Goal: Information Seeking & Learning: Learn about a topic

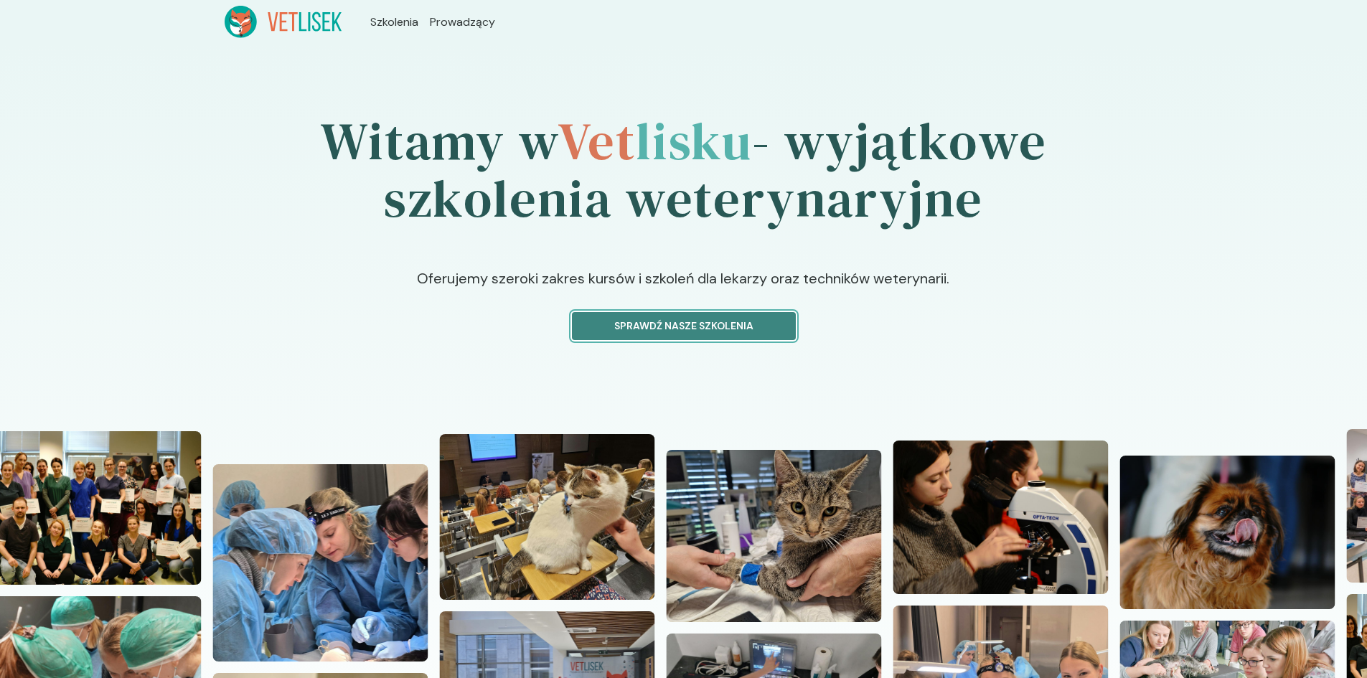
click at [672, 327] on p "Sprawdź nasze szkolenia" at bounding box center [684, 326] width 200 height 15
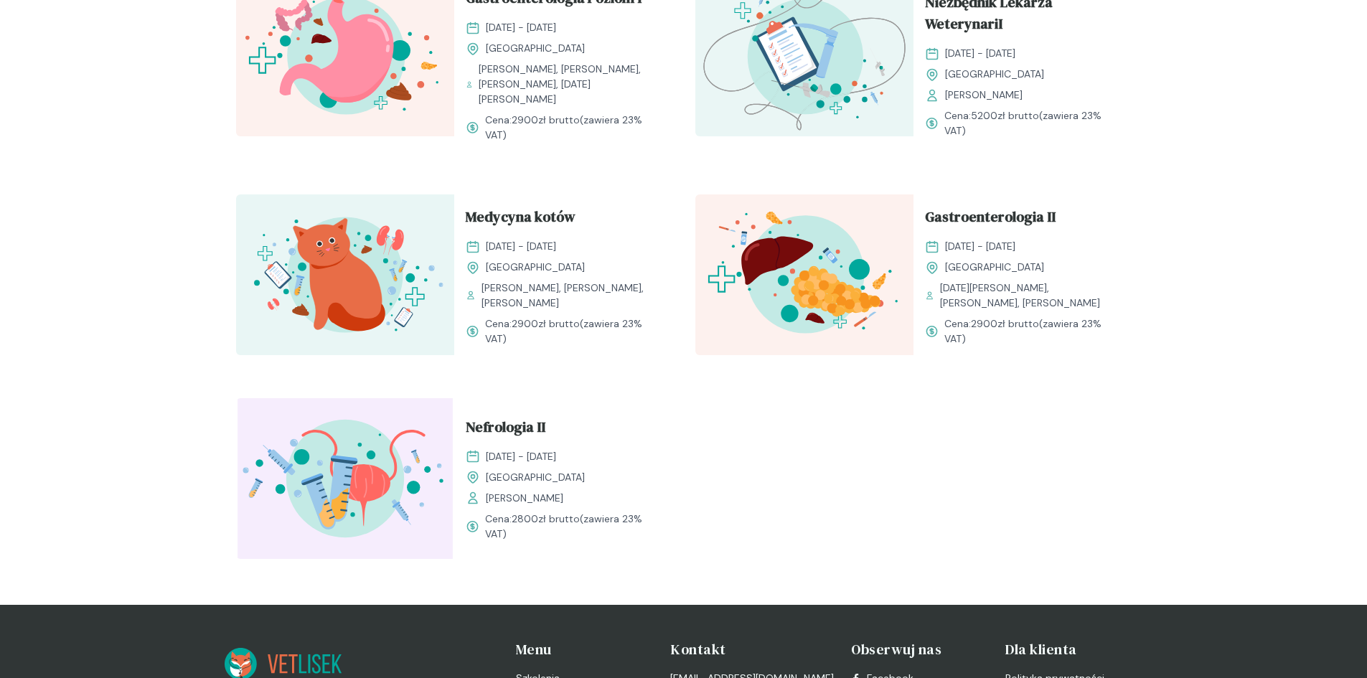
scroll to position [1579, 0]
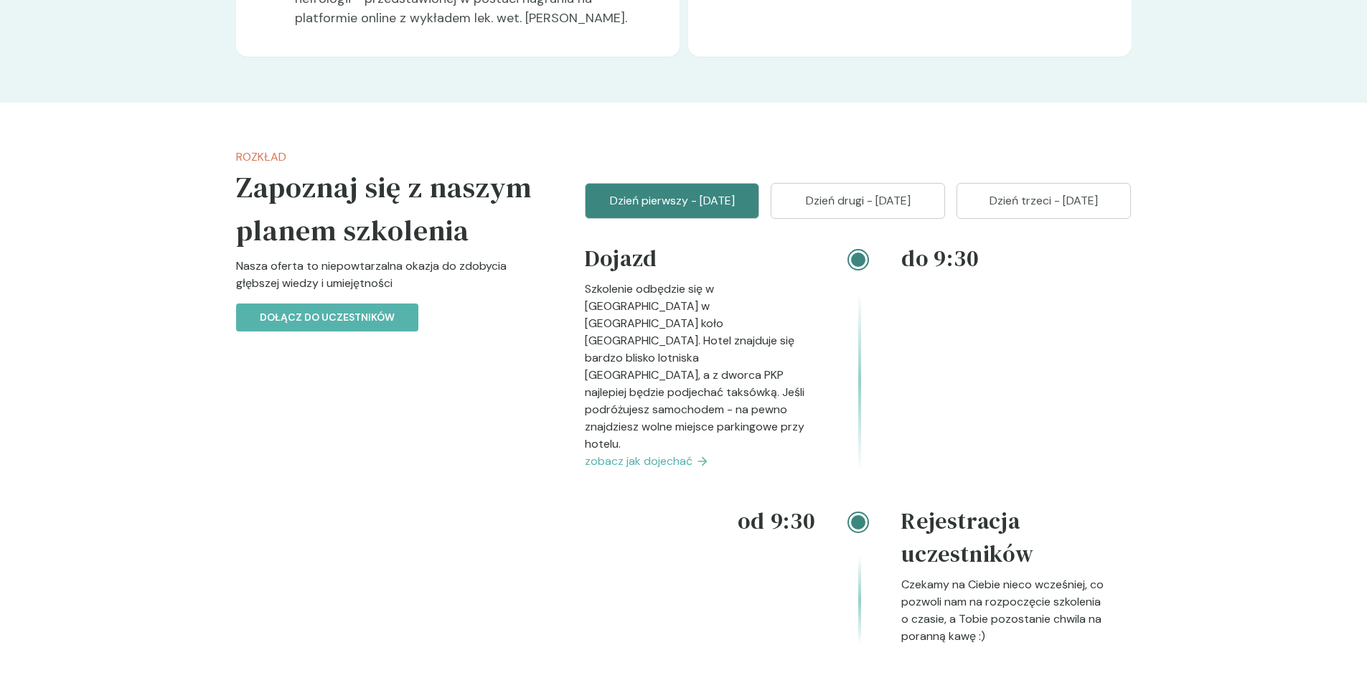
scroll to position [1651, 0]
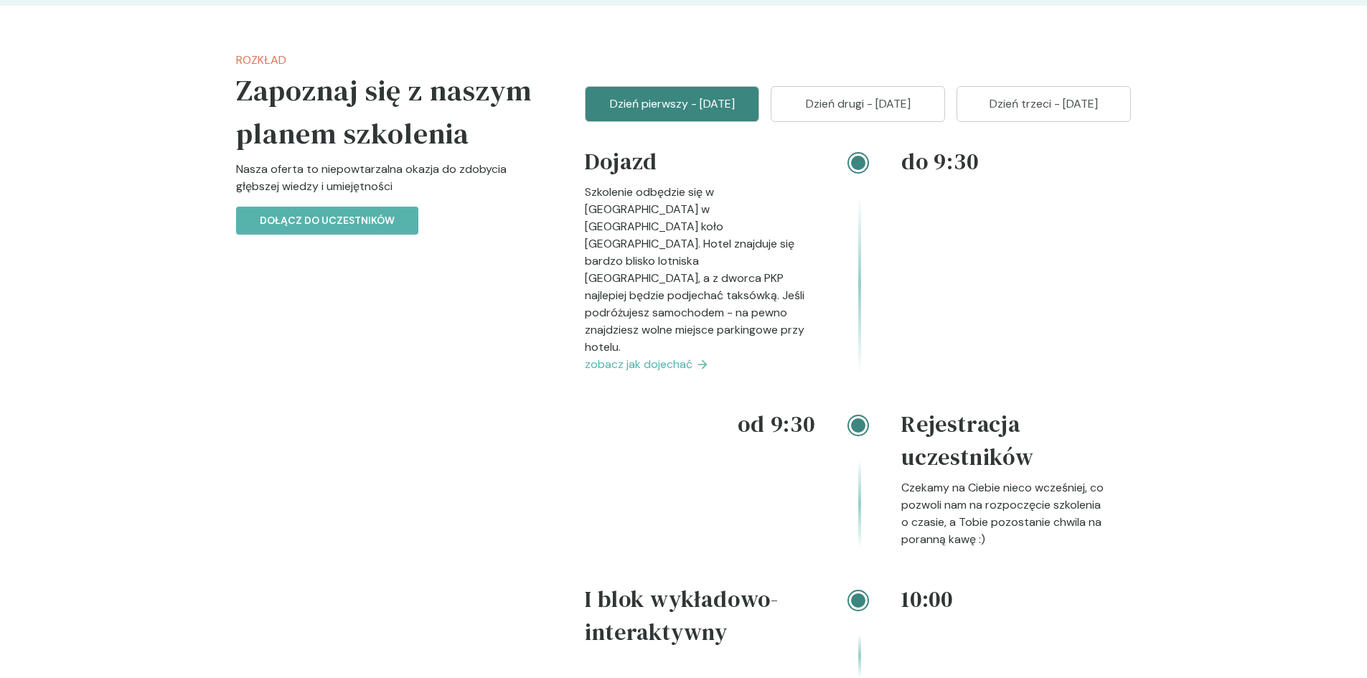
click at [1028, 113] on p "Dzień trzeci - [DATE]" at bounding box center [1044, 103] width 139 height 17
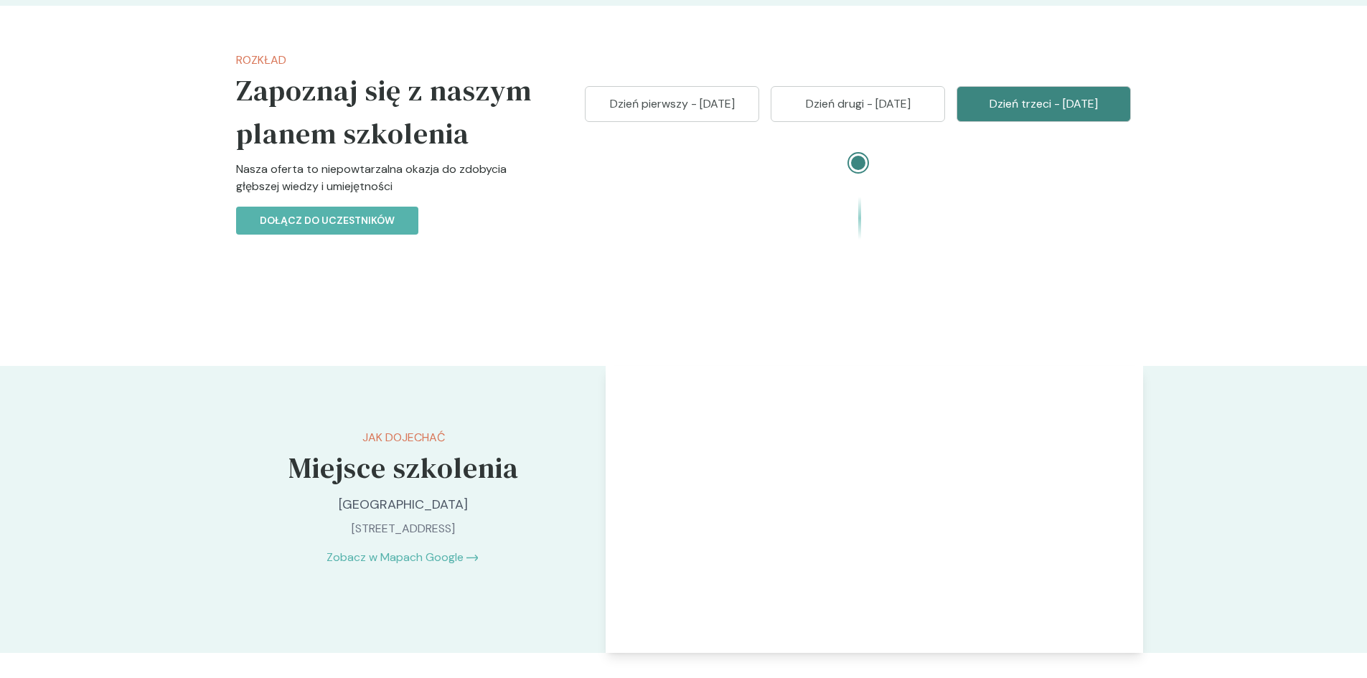
click at [786, 122] on button "Dzień drugi - [DATE]" at bounding box center [858, 104] width 174 height 36
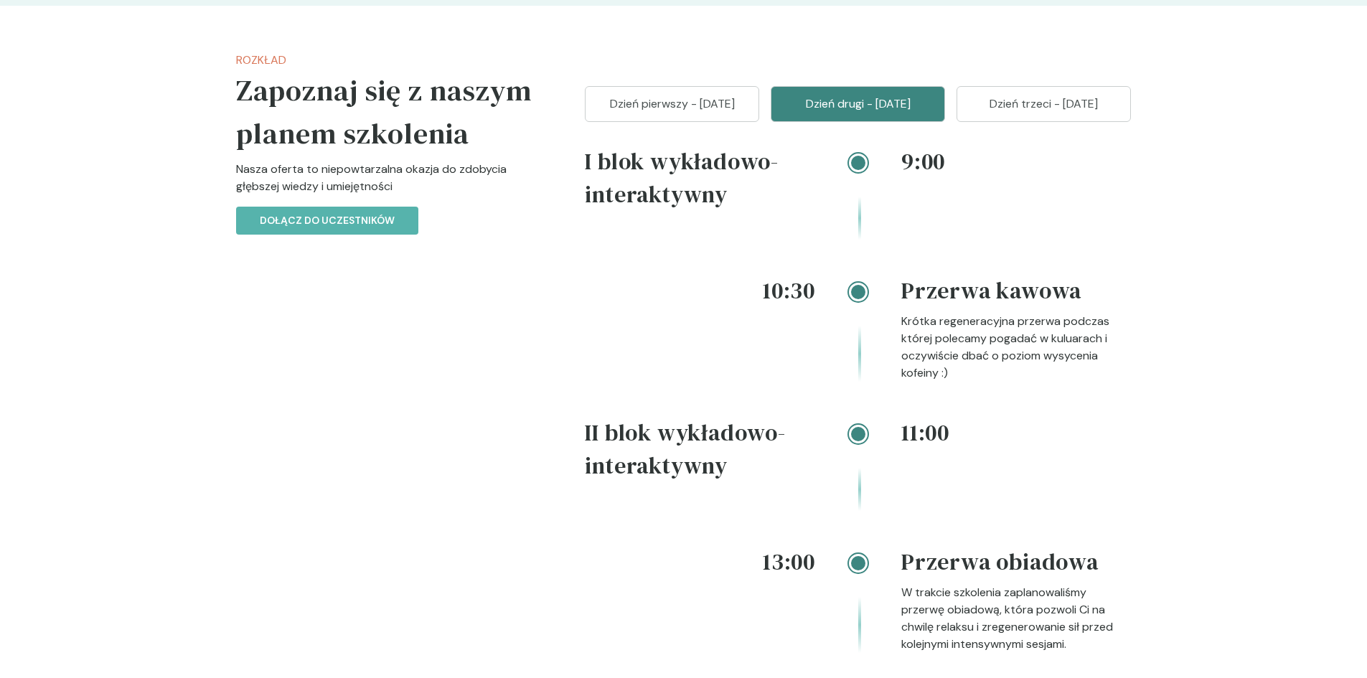
click at [707, 113] on p "Dzień pierwszy - [DATE]" at bounding box center [672, 103] width 139 height 17
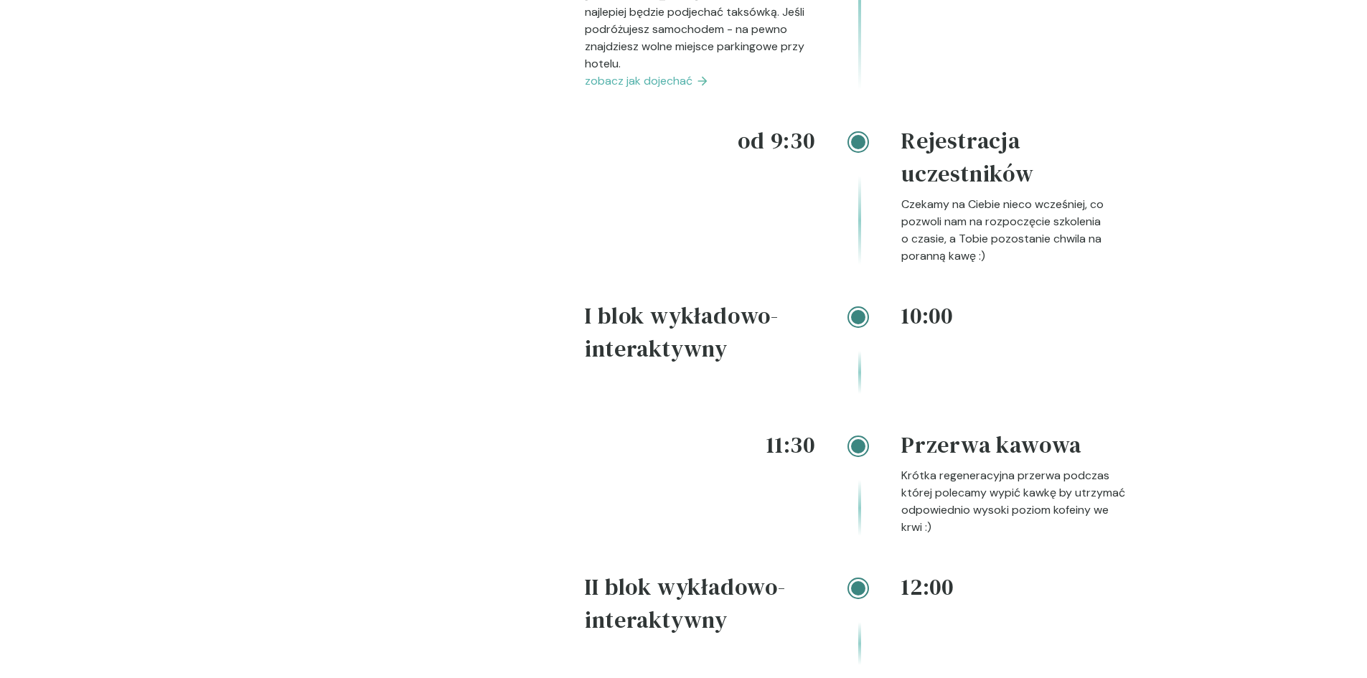
scroll to position [1938, 0]
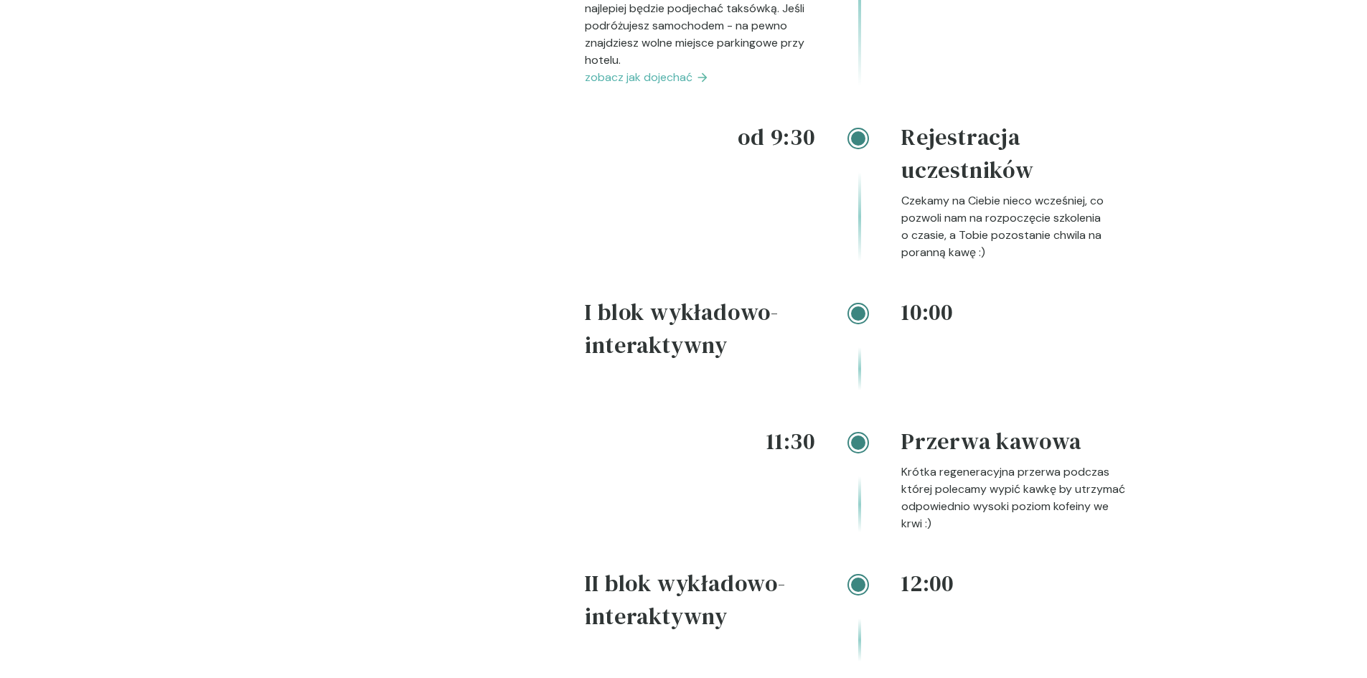
click at [723, 349] on h4 "I blok wykładowo-interaktywny" at bounding box center [700, 332] width 230 height 72
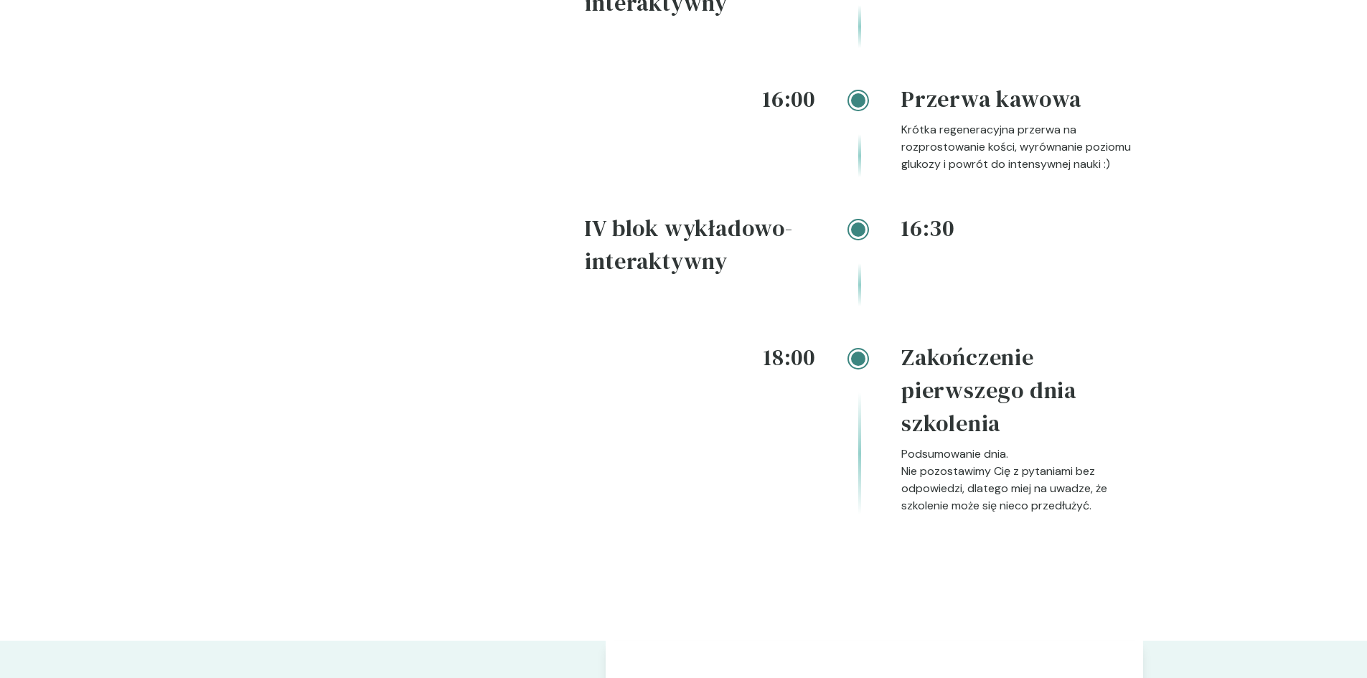
scroll to position [3014, 0]
